Goal: Navigation & Orientation: Find specific page/section

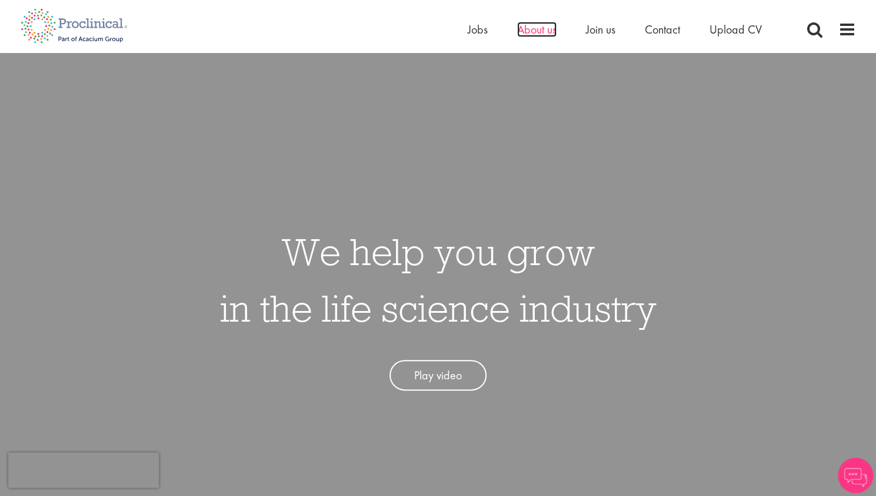
click at [540, 34] on span "About us" at bounding box center [536, 29] width 39 height 15
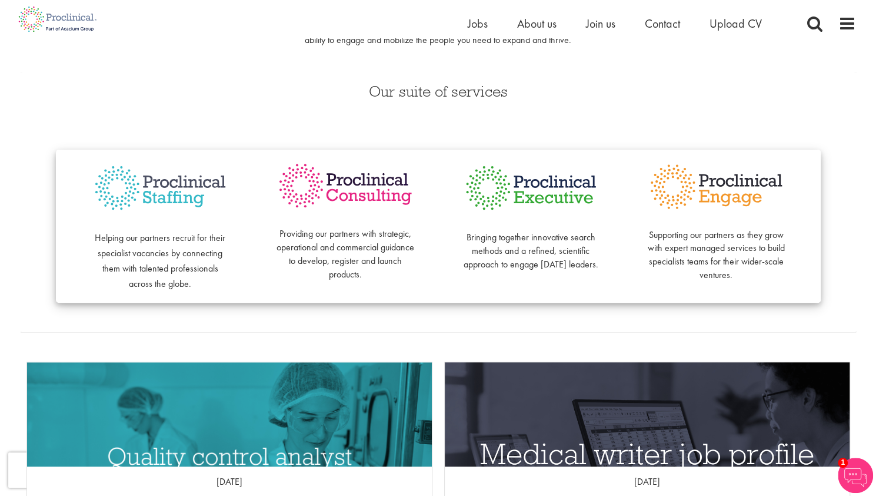
scroll to position [235, 0]
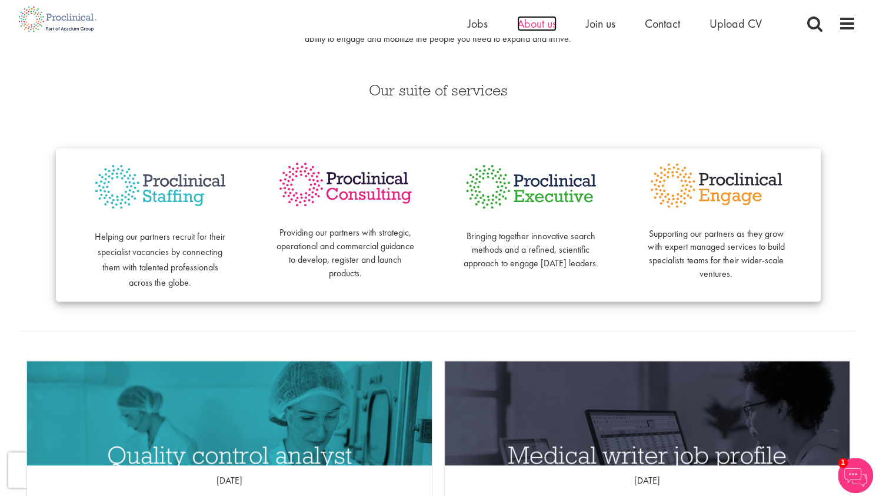
click at [534, 23] on span "About us" at bounding box center [536, 23] width 39 height 15
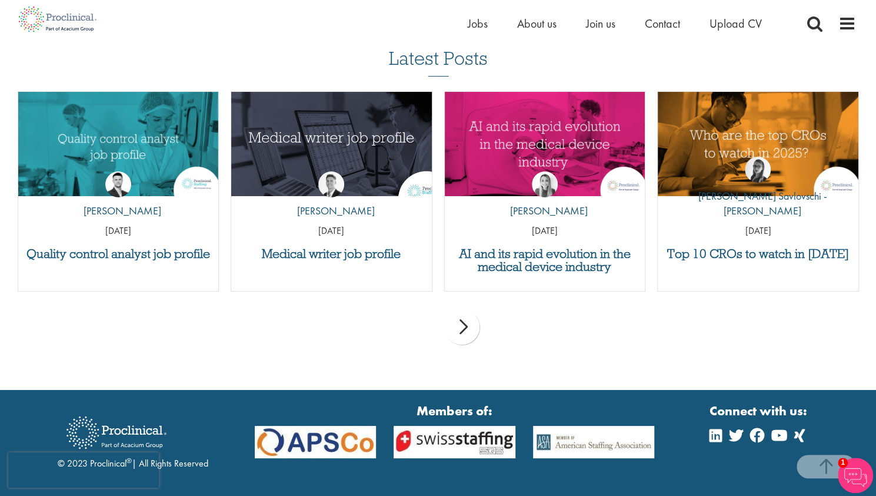
scroll to position [2533, 0]
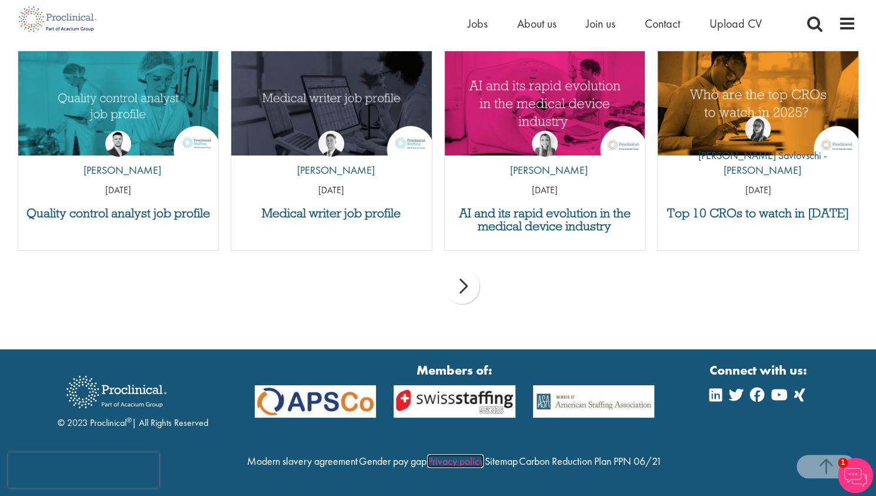
click at [484, 454] on link "Privacy policy" at bounding box center [455, 461] width 56 height 14
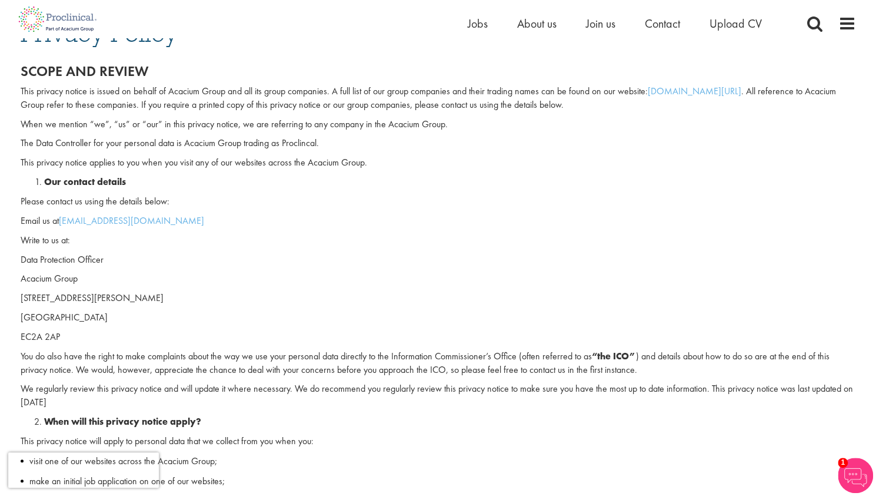
scroll to position [235, 0]
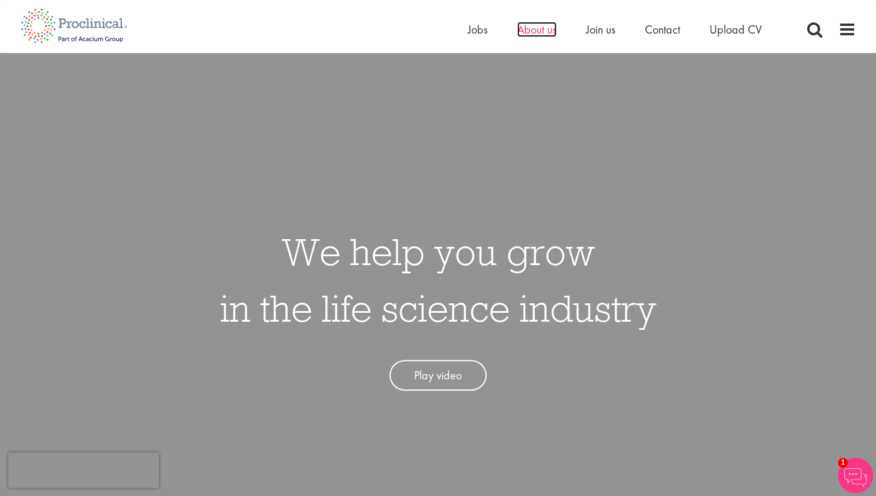
click at [530, 30] on span "About us" at bounding box center [536, 29] width 39 height 15
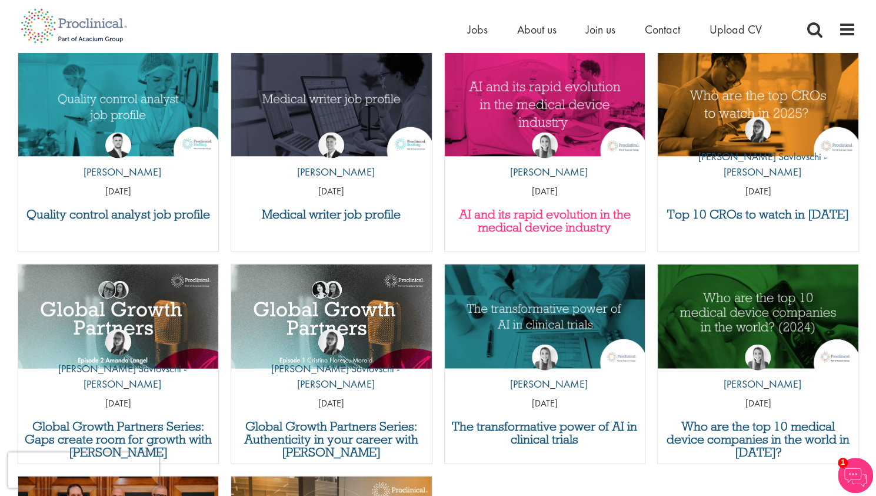
scroll to position [4460, 0]
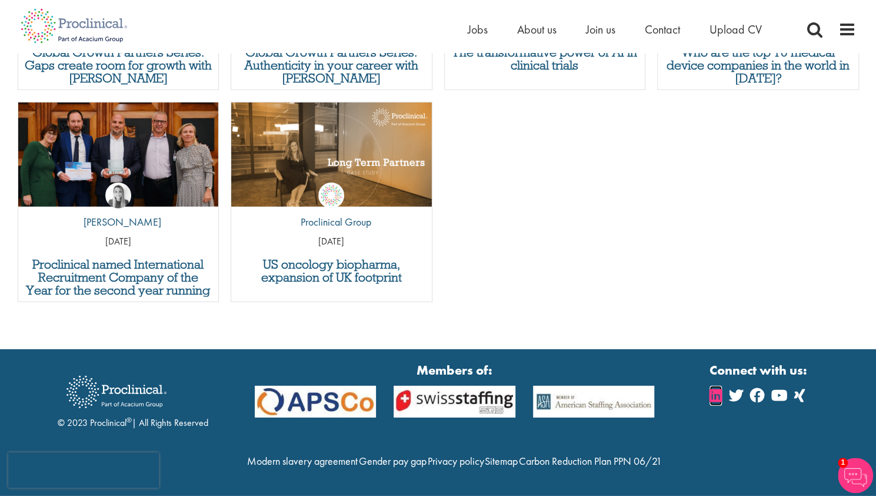
click at [714, 388] on icon at bounding box center [716, 395] width 12 height 14
